Goal: Information Seeking & Learning: Learn about a topic

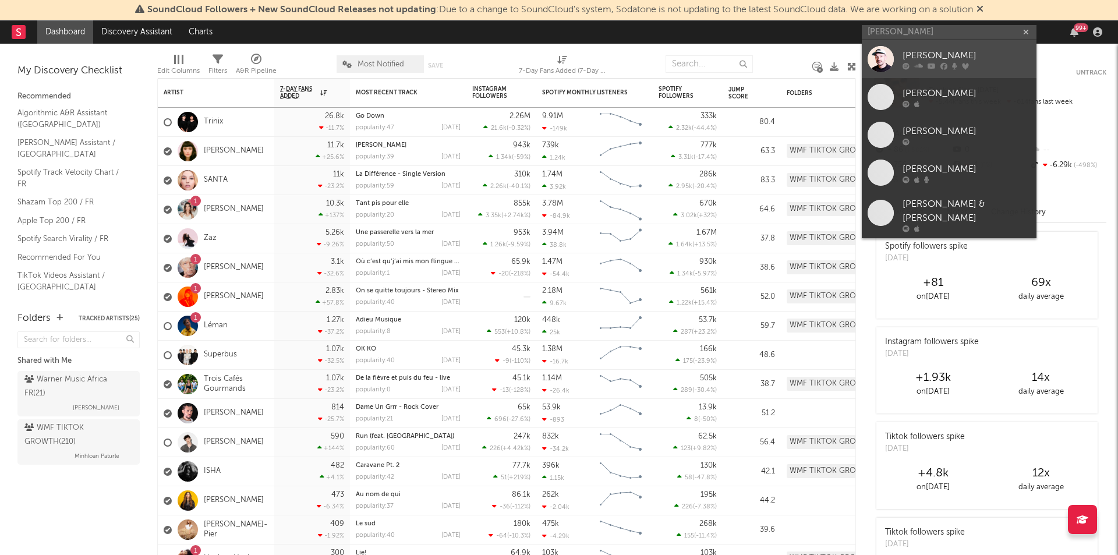
type input "[PERSON_NAME]"
click at [962, 49] on div "[PERSON_NAME]" at bounding box center [967, 55] width 128 height 14
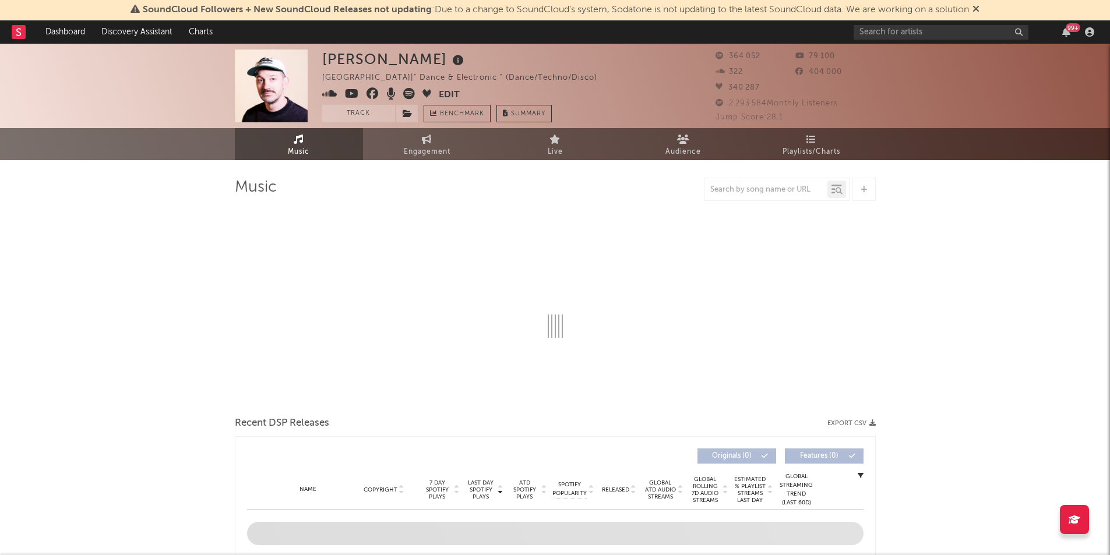
select select "6m"
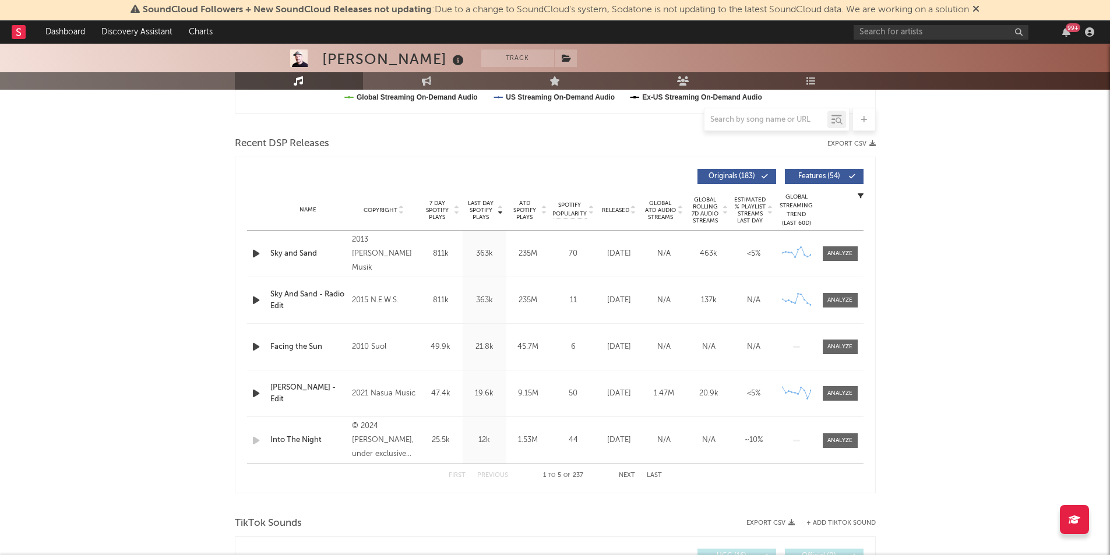
scroll to position [374, 0]
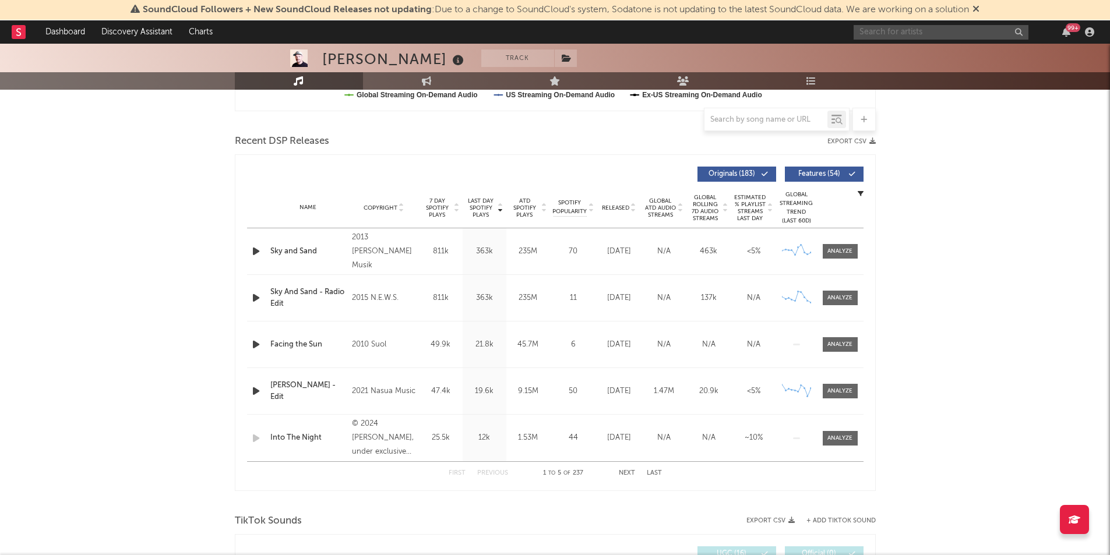
click at [867, 25] on input "text" at bounding box center [940, 32] width 175 height 15
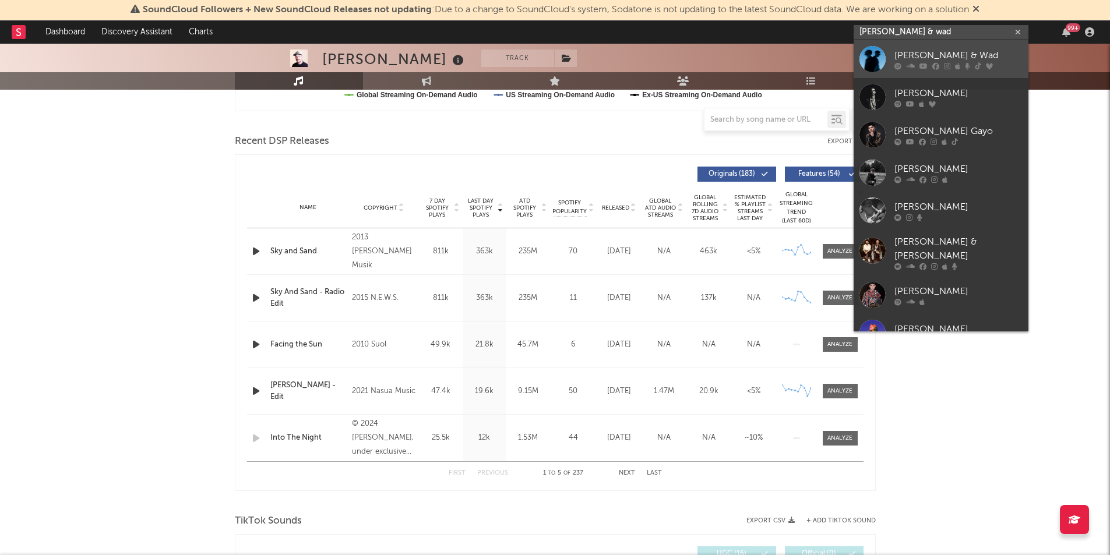
type input "[PERSON_NAME] & wad"
click at [896, 59] on div "[PERSON_NAME] & Wad" at bounding box center [958, 55] width 128 height 14
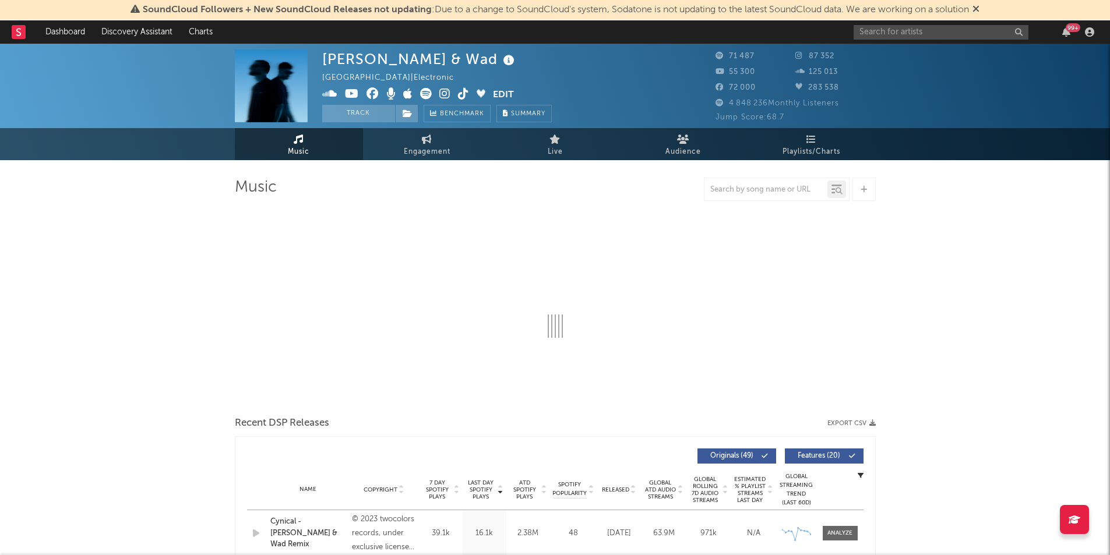
select select "6m"
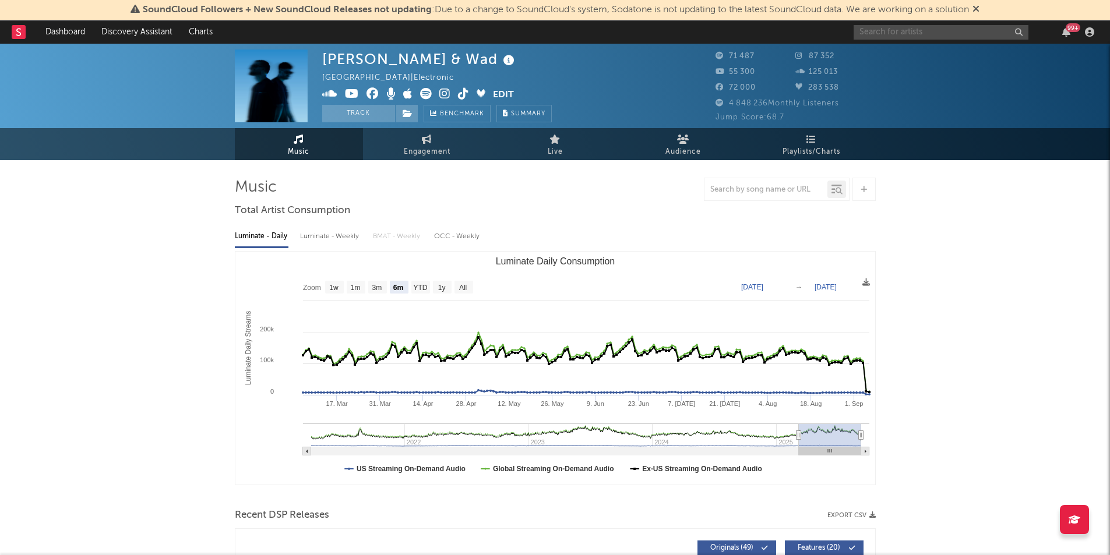
click at [909, 28] on input "text" at bounding box center [940, 32] width 175 height 15
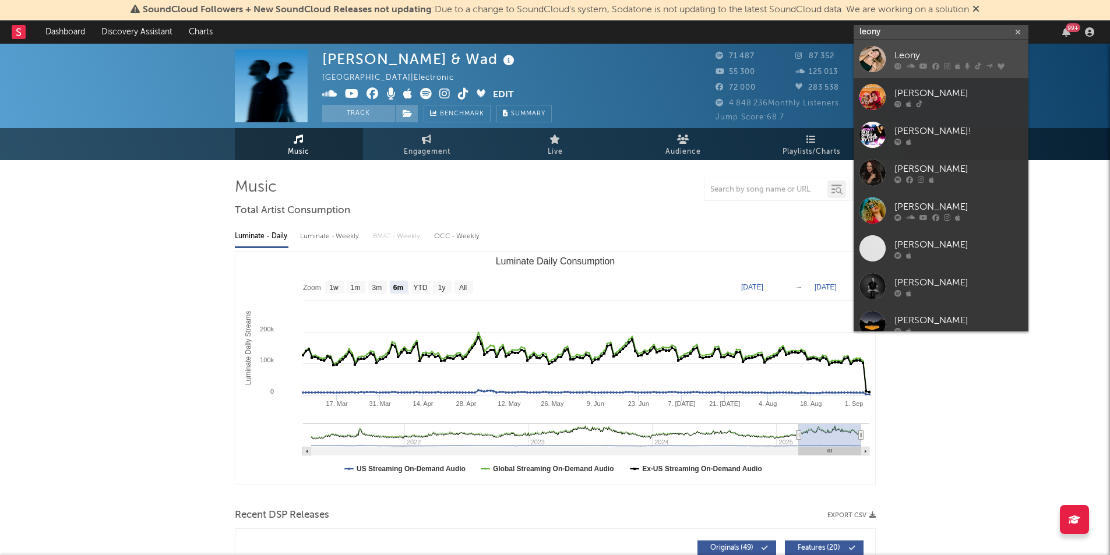
type input "leony"
click at [895, 58] on div "Leony" at bounding box center [958, 55] width 128 height 14
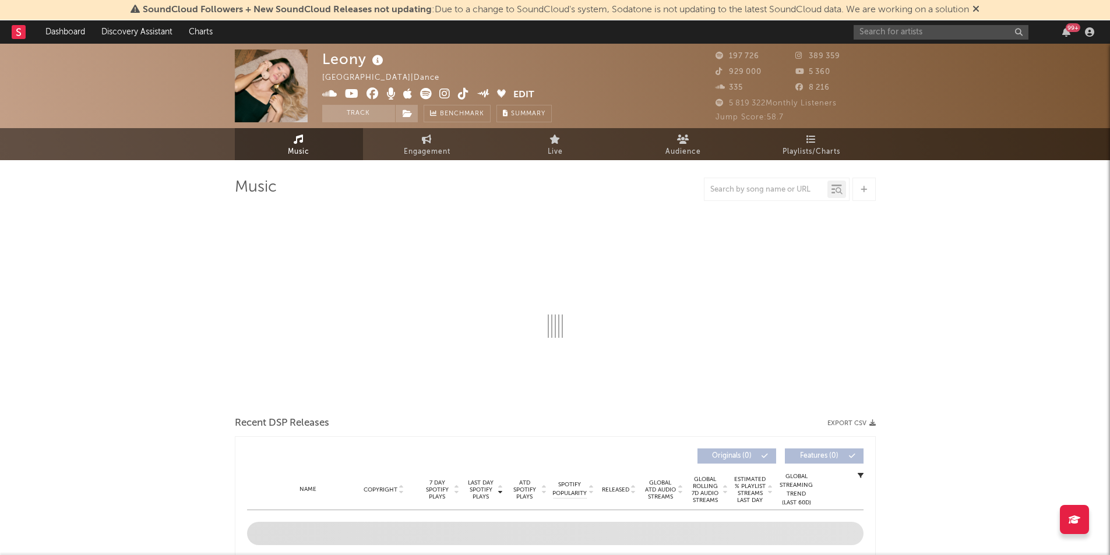
select select "6m"
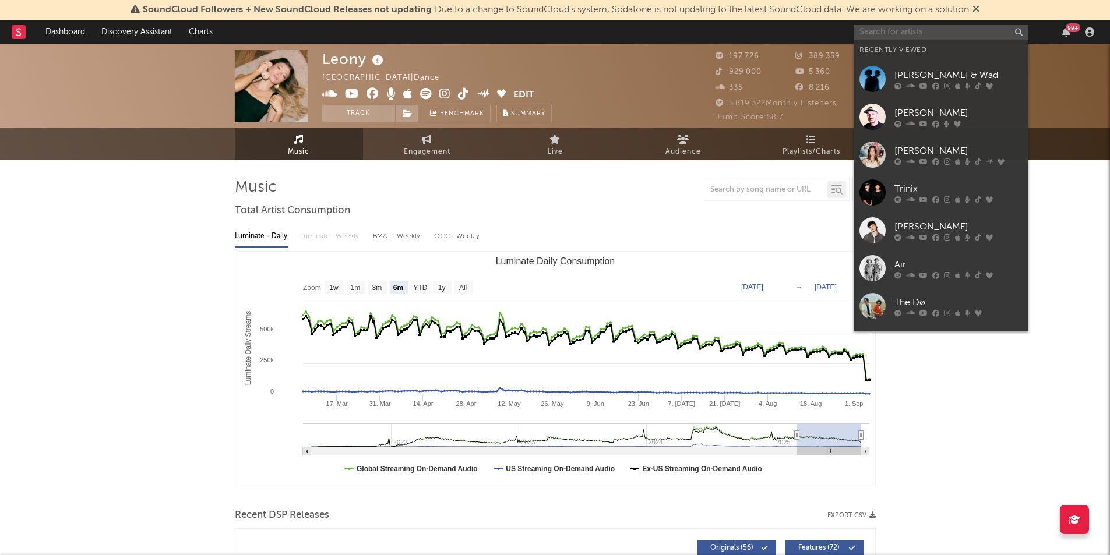
click at [901, 26] on input "text" at bounding box center [940, 32] width 175 height 15
click at [934, 151] on div "[PERSON_NAME]" at bounding box center [958, 151] width 128 height 14
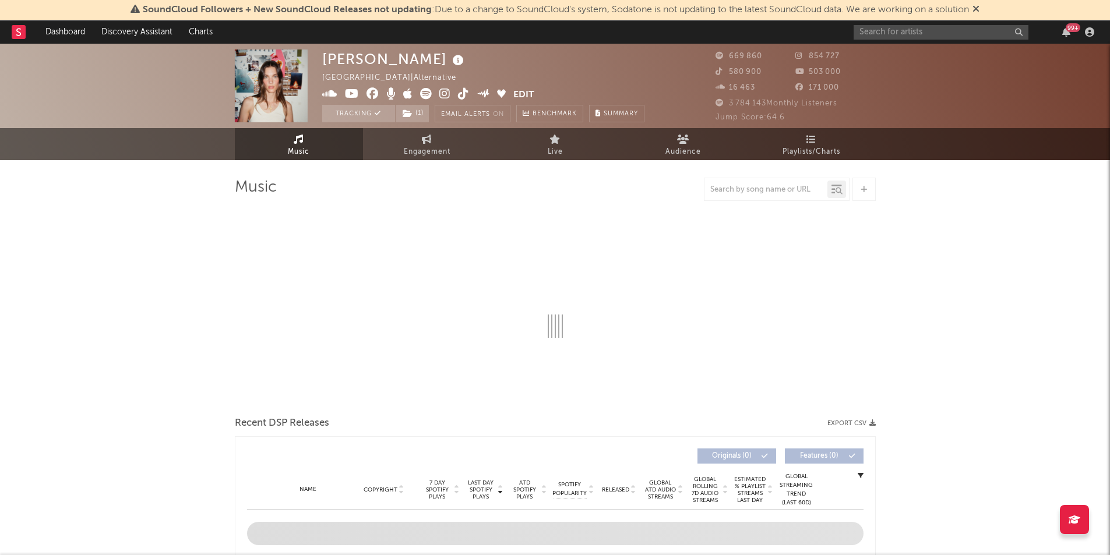
select select "6m"
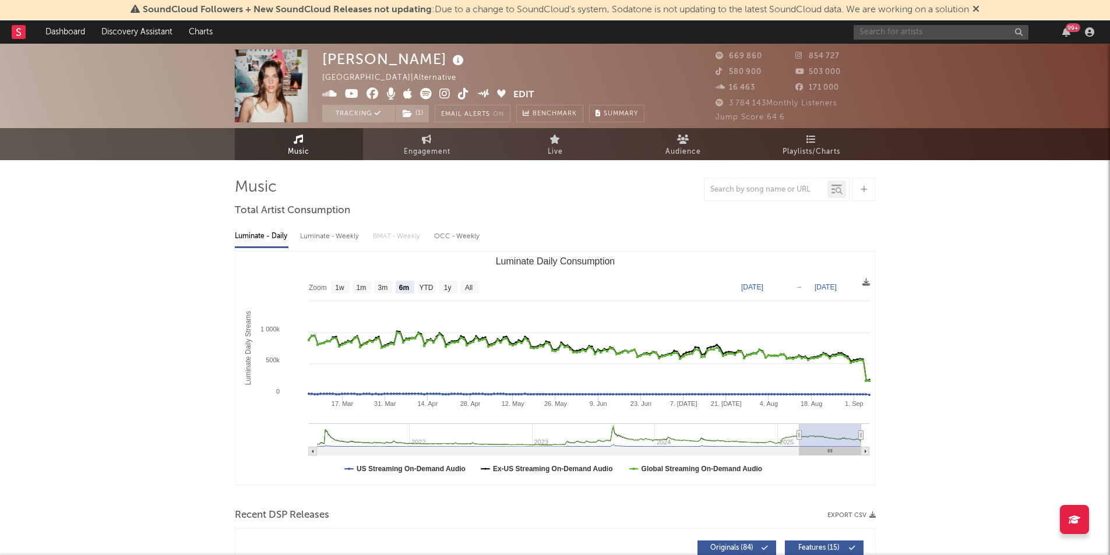
click at [884, 33] on input "text" at bounding box center [940, 32] width 175 height 15
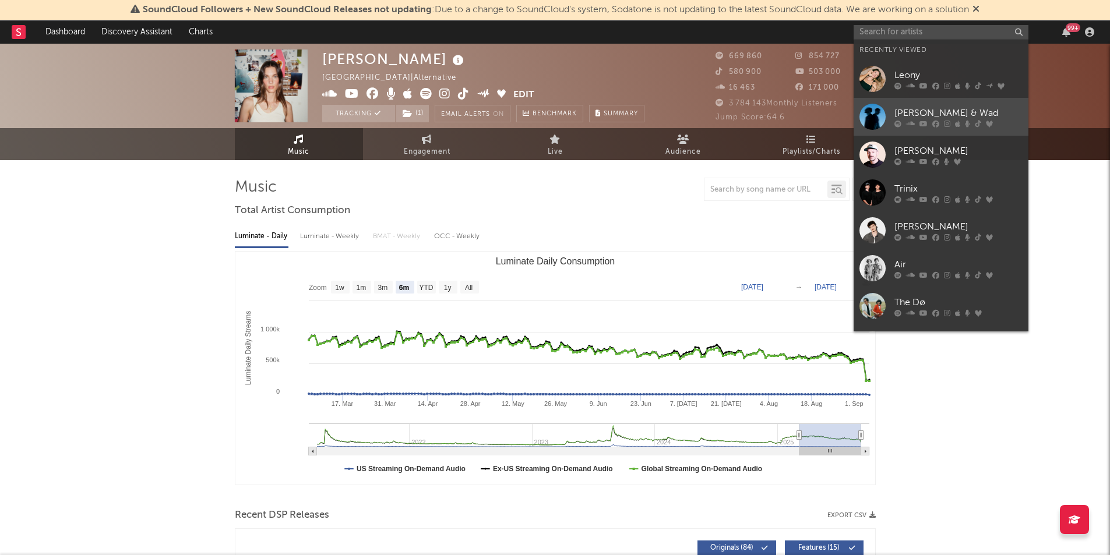
click at [955, 128] on link "[PERSON_NAME] & Wad" at bounding box center [940, 117] width 175 height 38
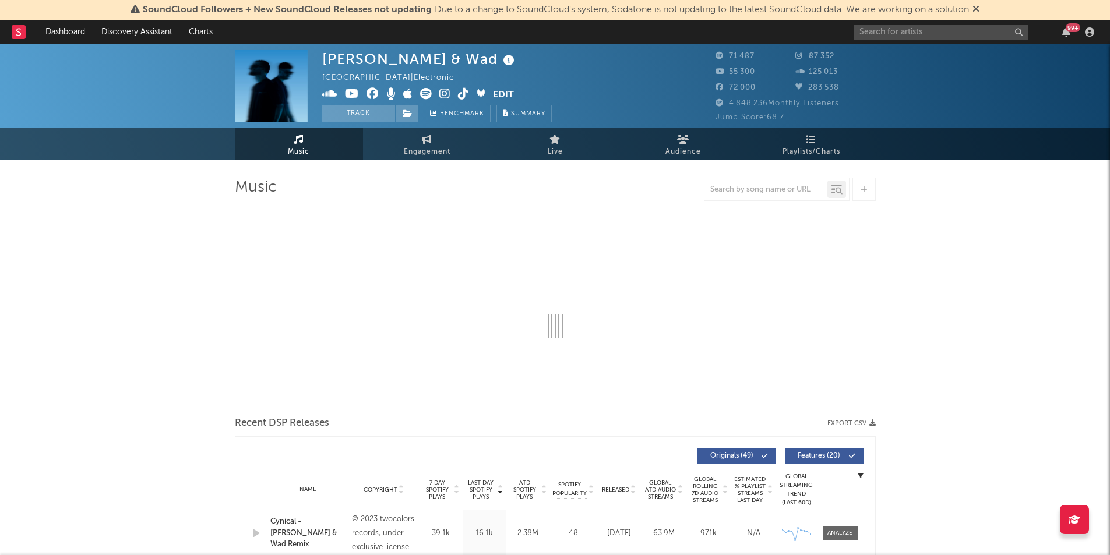
select select "6m"
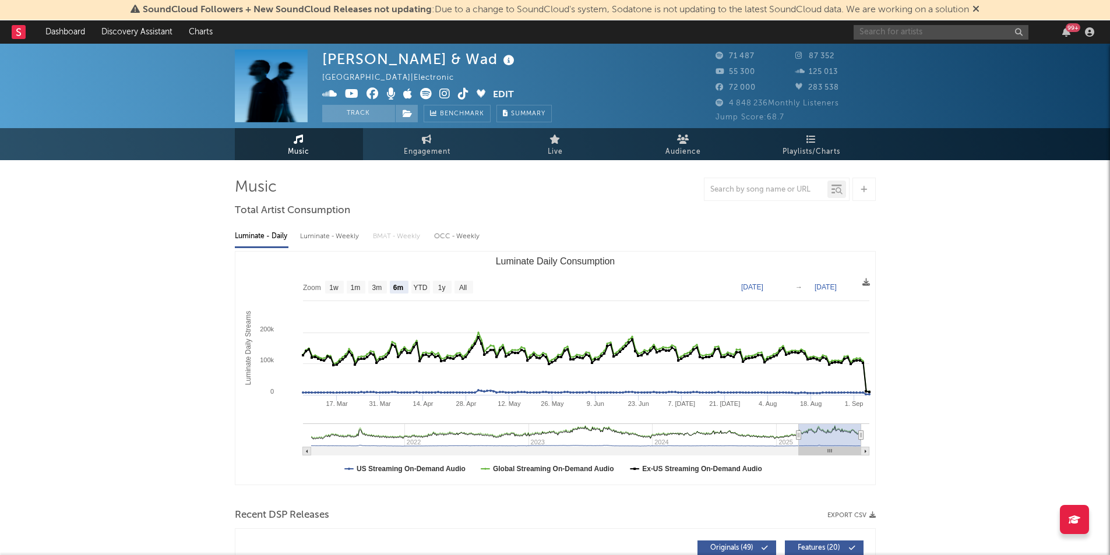
click at [892, 26] on input "text" at bounding box center [940, 32] width 175 height 15
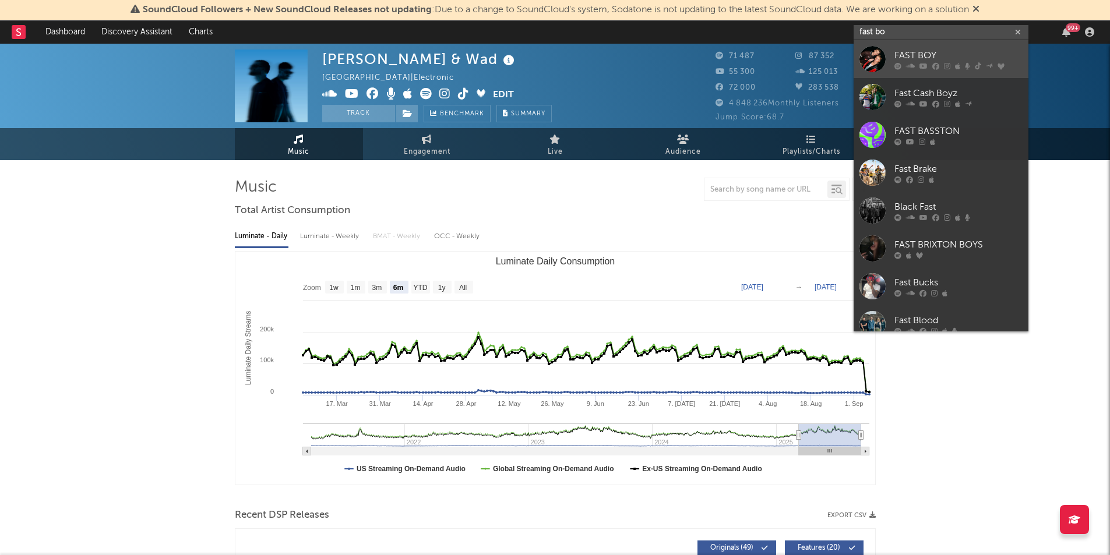
type input "fast bo"
click at [917, 59] on div "FAST BOY" at bounding box center [958, 55] width 128 height 14
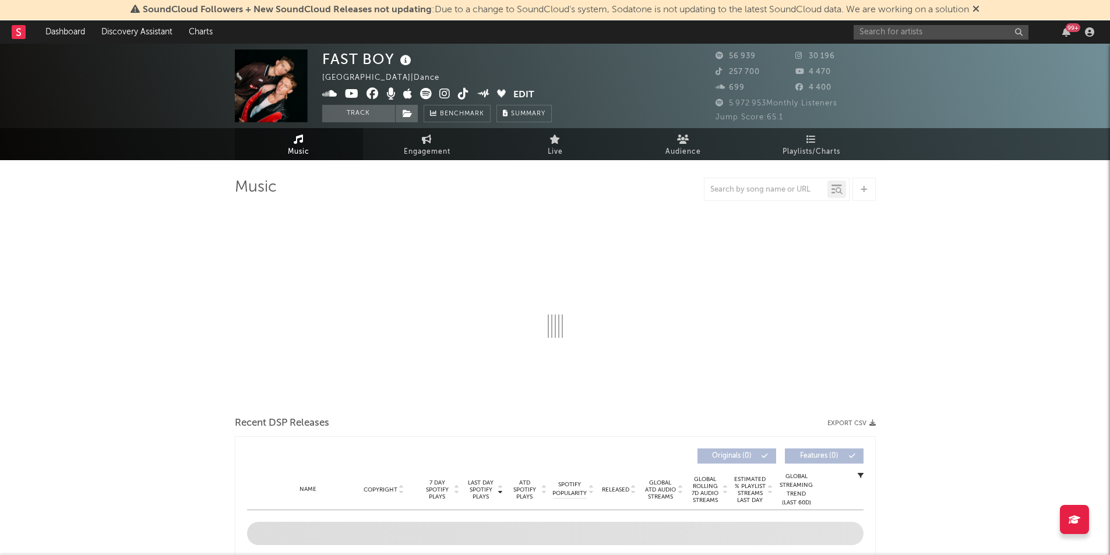
select select "6m"
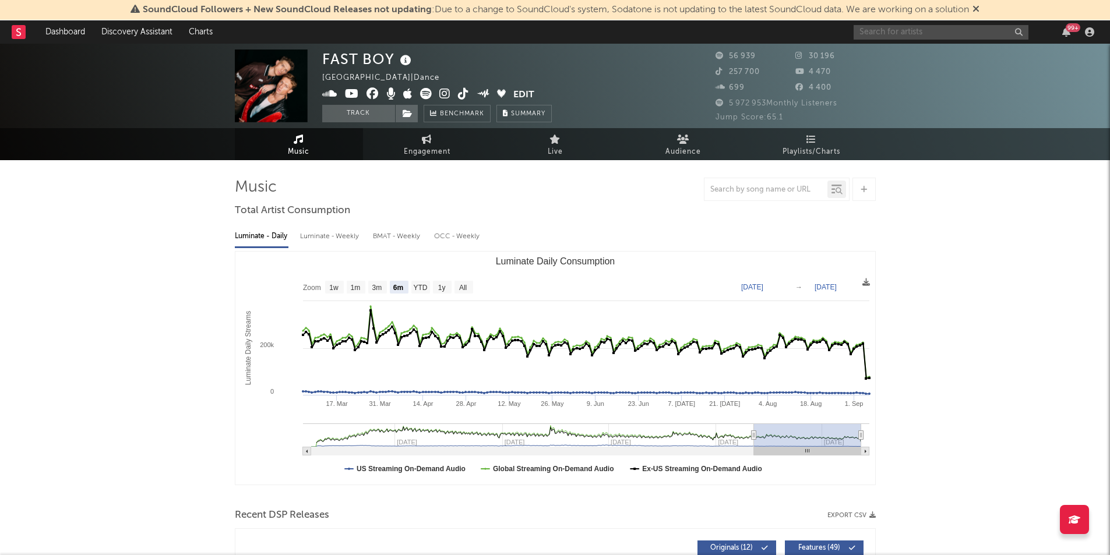
click at [889, 28] on input "text" at bounding box center [940, 32] width 175 height 15
type input "worakls"
click at [940, 60] on div "Worakls" at bounding box center [958, 55] width 128 height 14
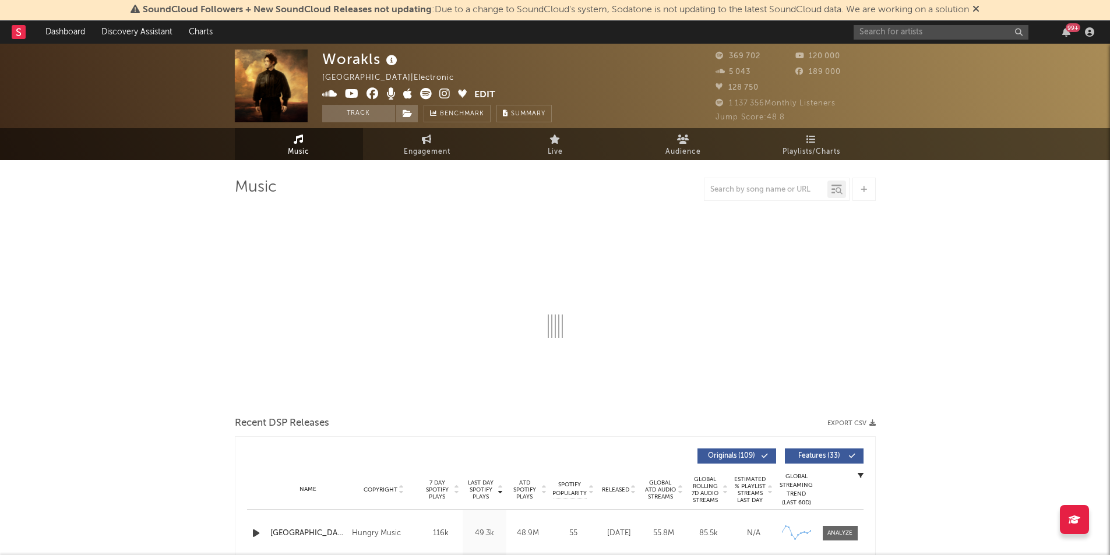
select select "6m"
